Goal: Find specific page/section: Find specific page/section

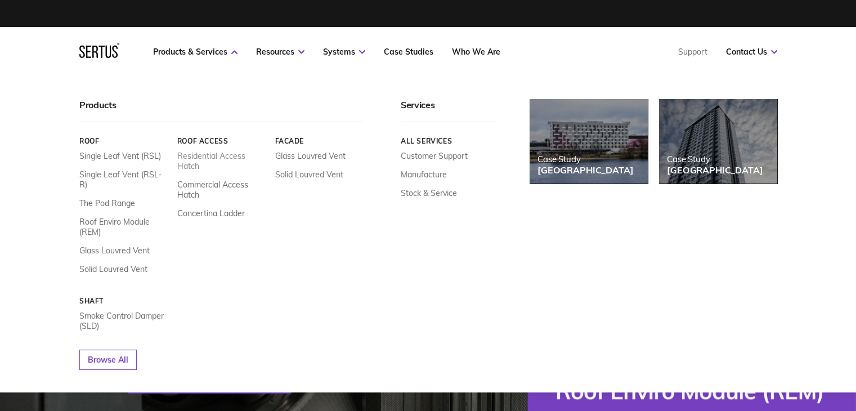
click at [217, 164] on link "Residential Access Hatch" at bounding box center [222, 161] width 90 height 20
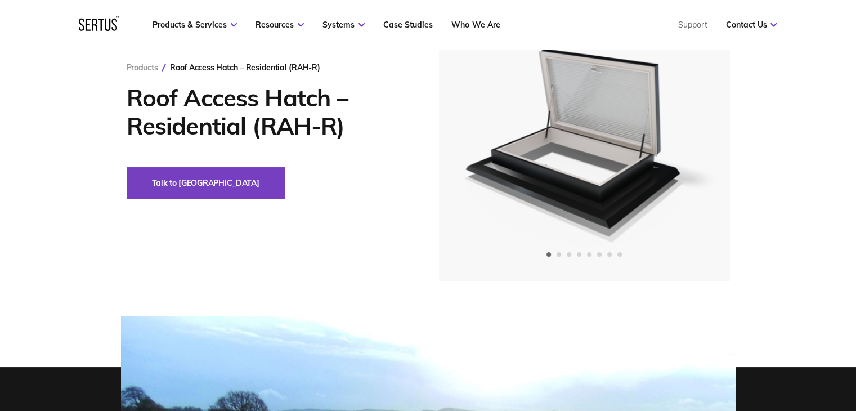
scroll to position [56, 0]
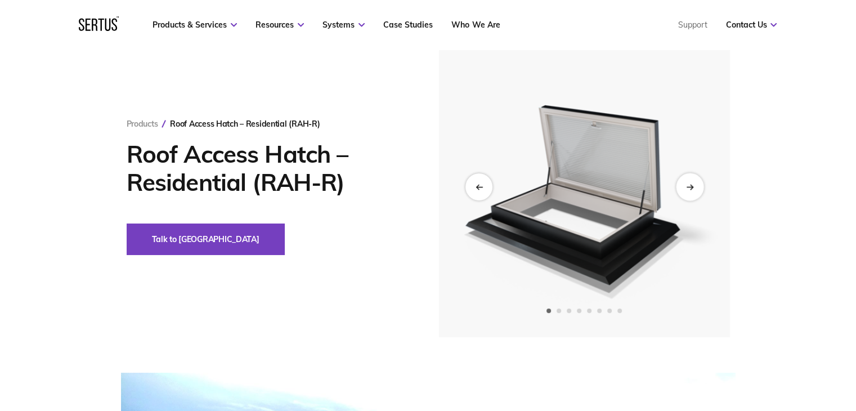
click at [680, 183] on div "Next slide" at bounding box center [690, 187] width 28 height 28
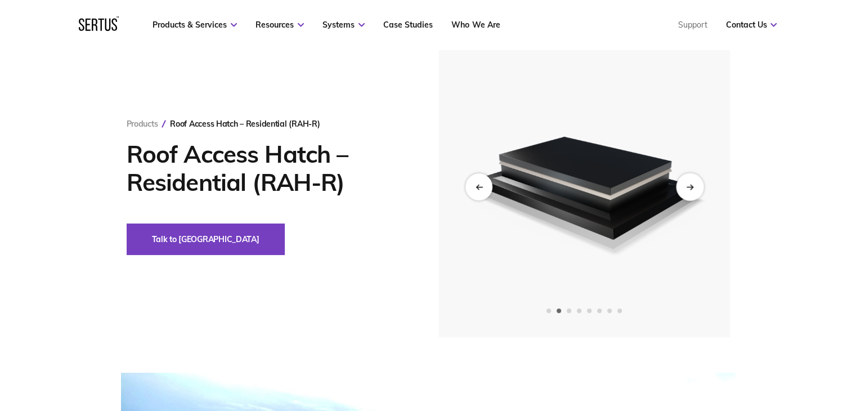
click at [696, 185] on div "Next slide" at bounding box center [690, 187] width 28 height 28
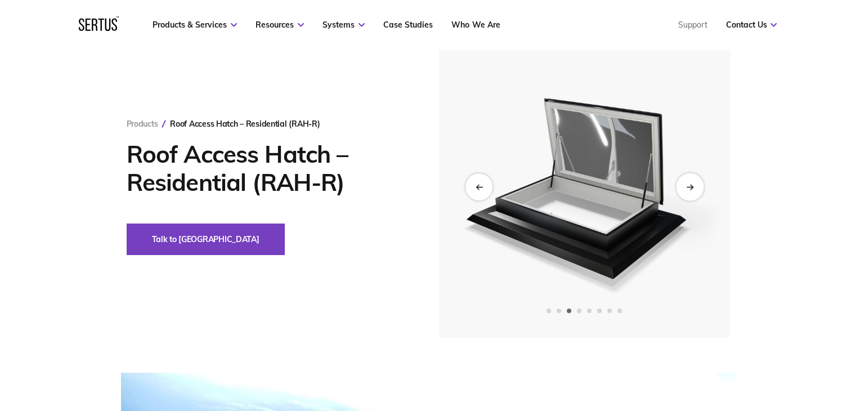
click at [696, 185] on div "Next slide" at bounding box center [690, 187] width 28 height 28
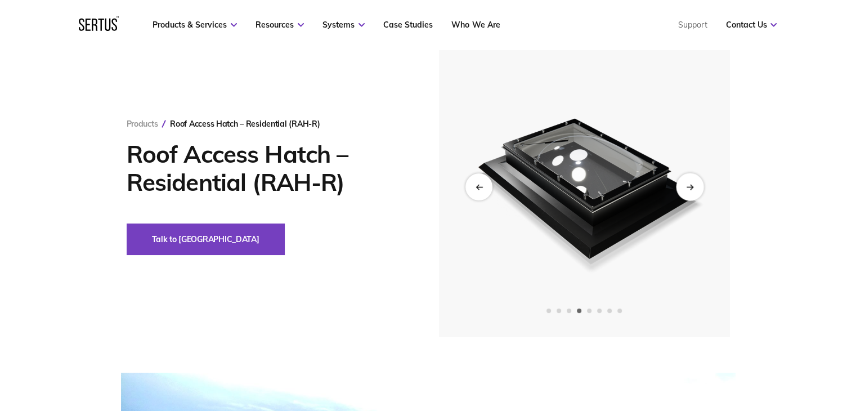
click at [696, 185] on div "Next slide" at bounding box center [690, 187] width 28 height 28
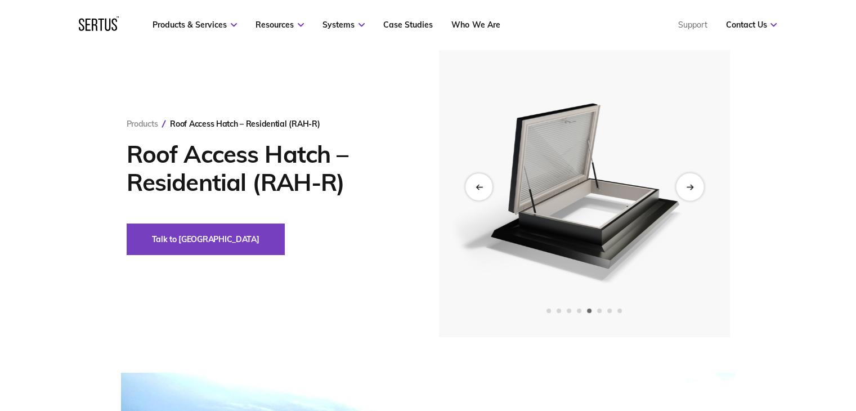
drag, startPoint x: 696, startPoint y: 185, endPoint x: 692, endPoint y: 178, distance: 7.6
click at [696, 185] on div "Next slide" at bounding box center [690, 187] width 28 height 28
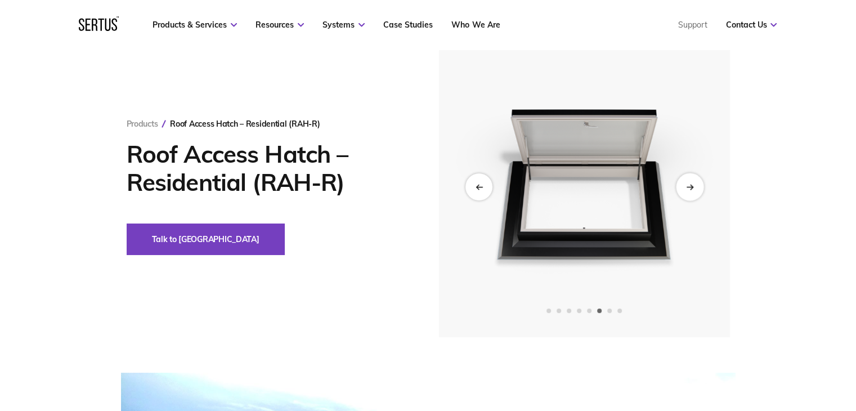
click at [690, 185] on div "Next slide" at bounding box center [690, 187] width 28 height 28
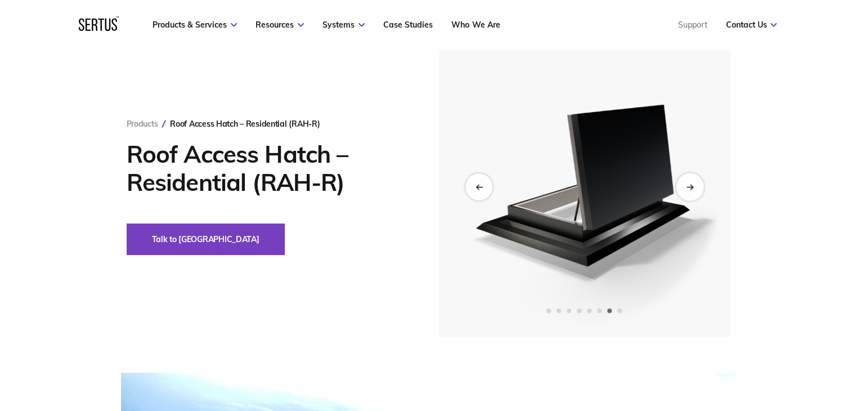
click at [696, 182] on div "Next slide" at bounding box center [690, 187] width 28 height 28
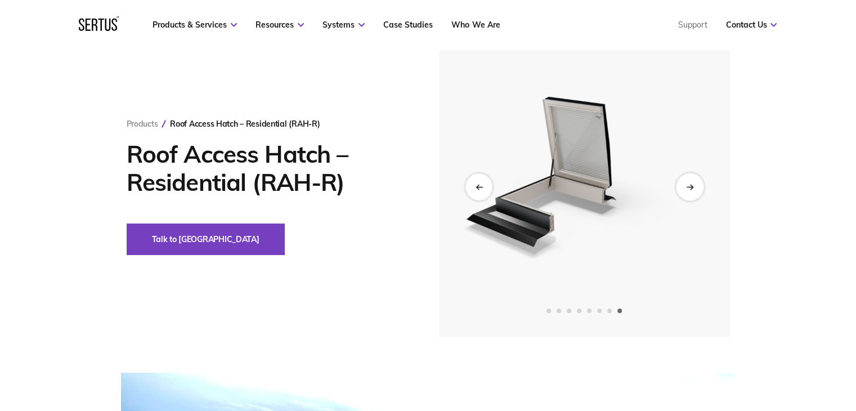
click at [694, 178] on div "Next slide" at bounding box center [690, 187] width 28 height 28
drag, startPoint x: 691, startPoint y: 194, endPoint x: 509, endPoint y: 173, distance: 183.0
click at [691, 194] on div "Next slide" at bounding box center [690, 186] width 27 height 27
click at [485, 191] on div "Previous slide" at bounding box center [479, 187] width 28 height 28
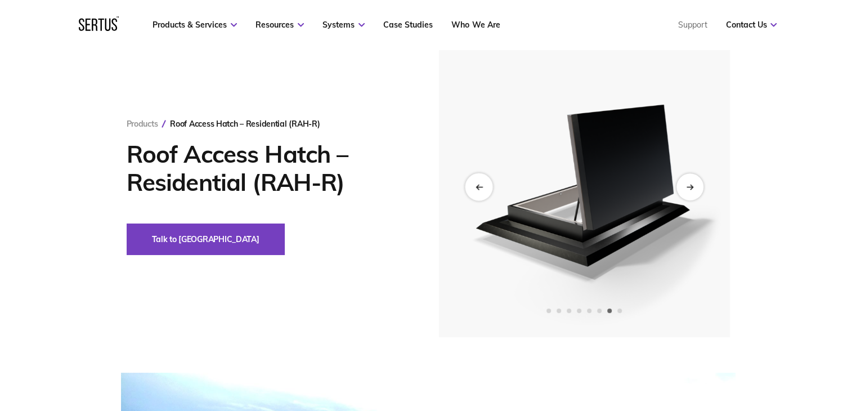
click at [485, 191] on div "Previous slide" at bounding box center [479, 187] width 28 height 28
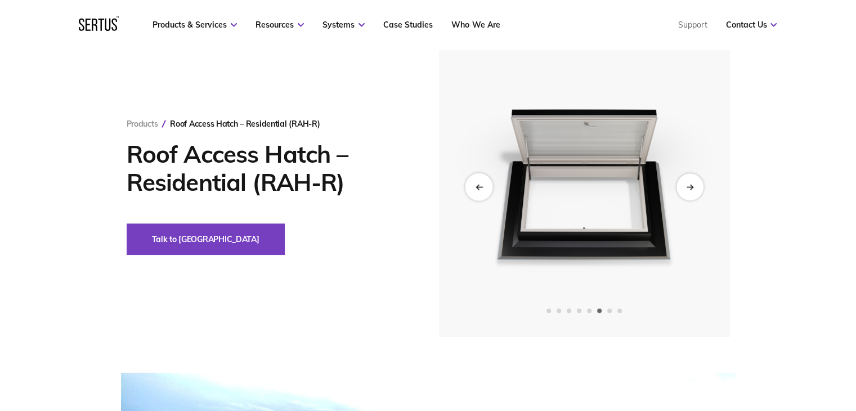
click at [485, 191] on div "Previous slide" at bounding box center [479, 187] width 28 height 28
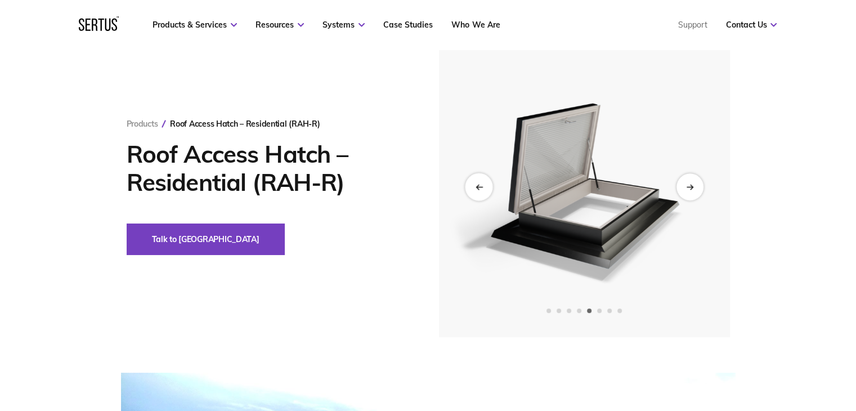
click at [485, 191] on div "Previous slide" at bounding box center [479, 187] width 28 height 28
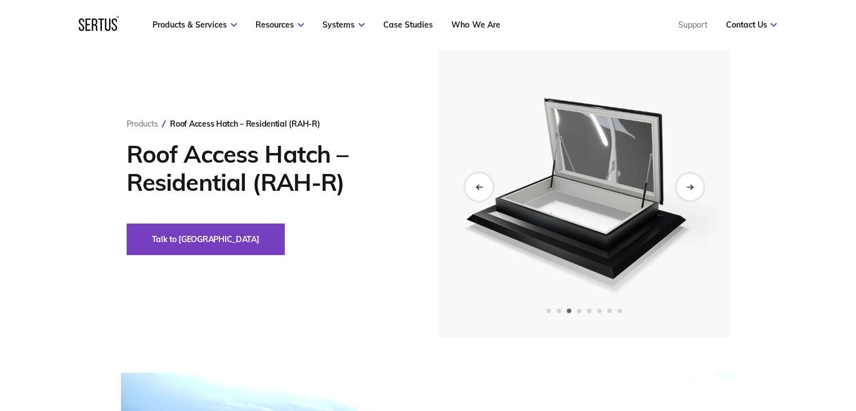
click at [485, 191] on div "Previous slide" at bounding box center [479, 187] width 28 height 28
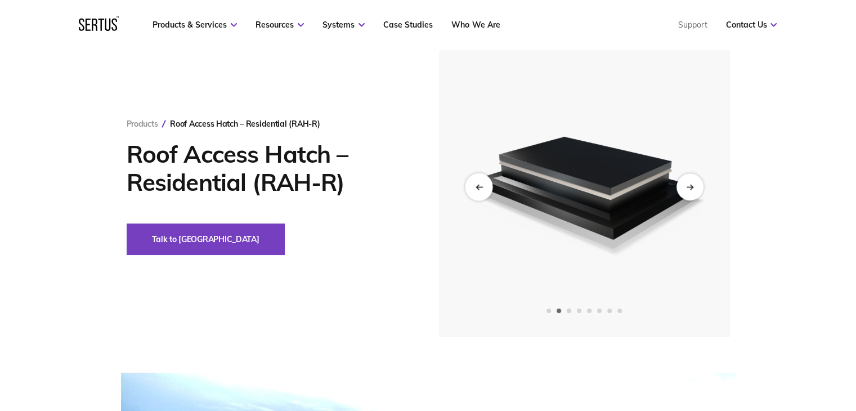
click at [485, 191] on div "Previous slide" at bounding box center [479, 187] width 28 height 28
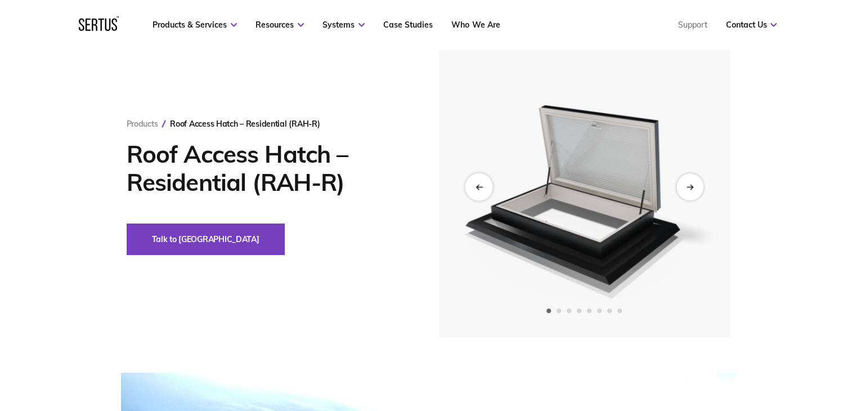
click at [485, 191] on div "Previous slide" at bounding box center [479, 187] width 28 height 28
click at [795, 142] on div "Products Roof Access Hatch – Residential (RAH-R) Roof Access Hatch – Residentia…" at bounding box center [428, 186] width 856 height 301
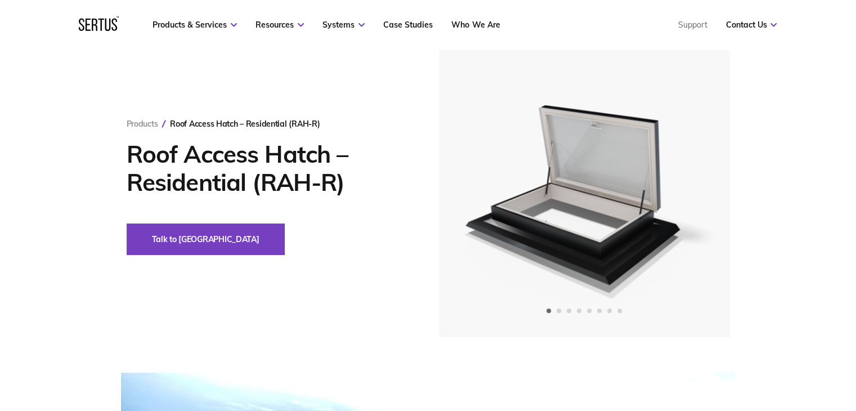
click at [795, 142] on div "Products Roof Access Hatch – Residential (RAH-R) Roof Access Hatch – Residentia…" at bounding box center [428, 186] width 856 height 301
